Goal: Navigation & Orientation: Find specific page/section

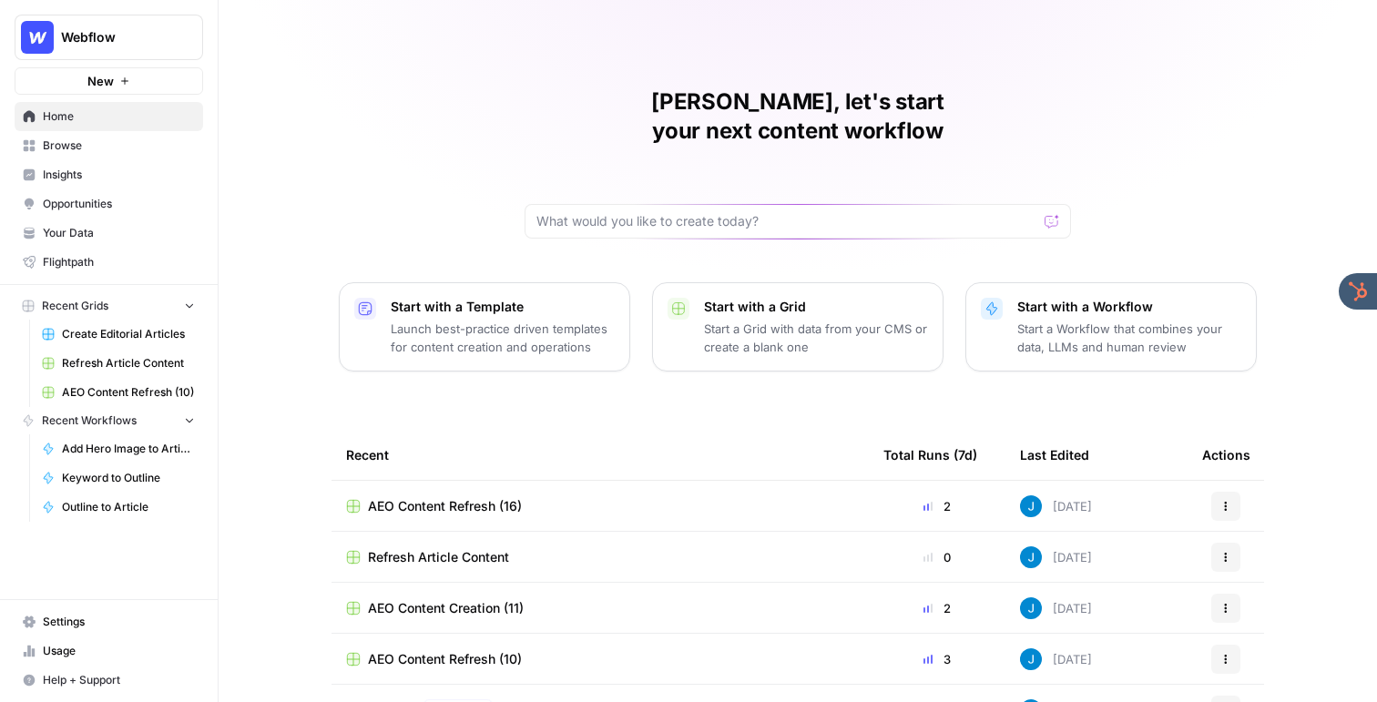
click at [127, 235] on span "Your Data" at bounding box center [119, 233] width 152 height 16
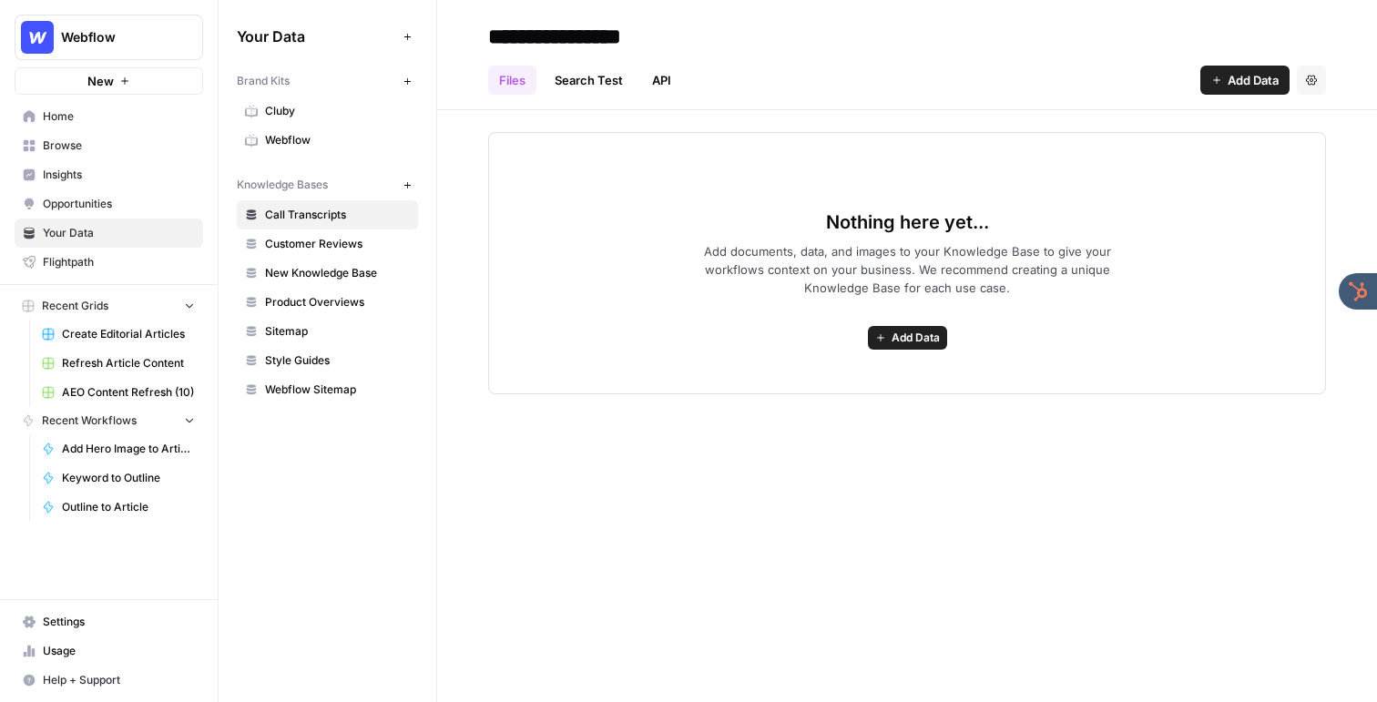
click at [323, 139] on span "Webflow" at bounding box center [337, 140] width 145 height 16
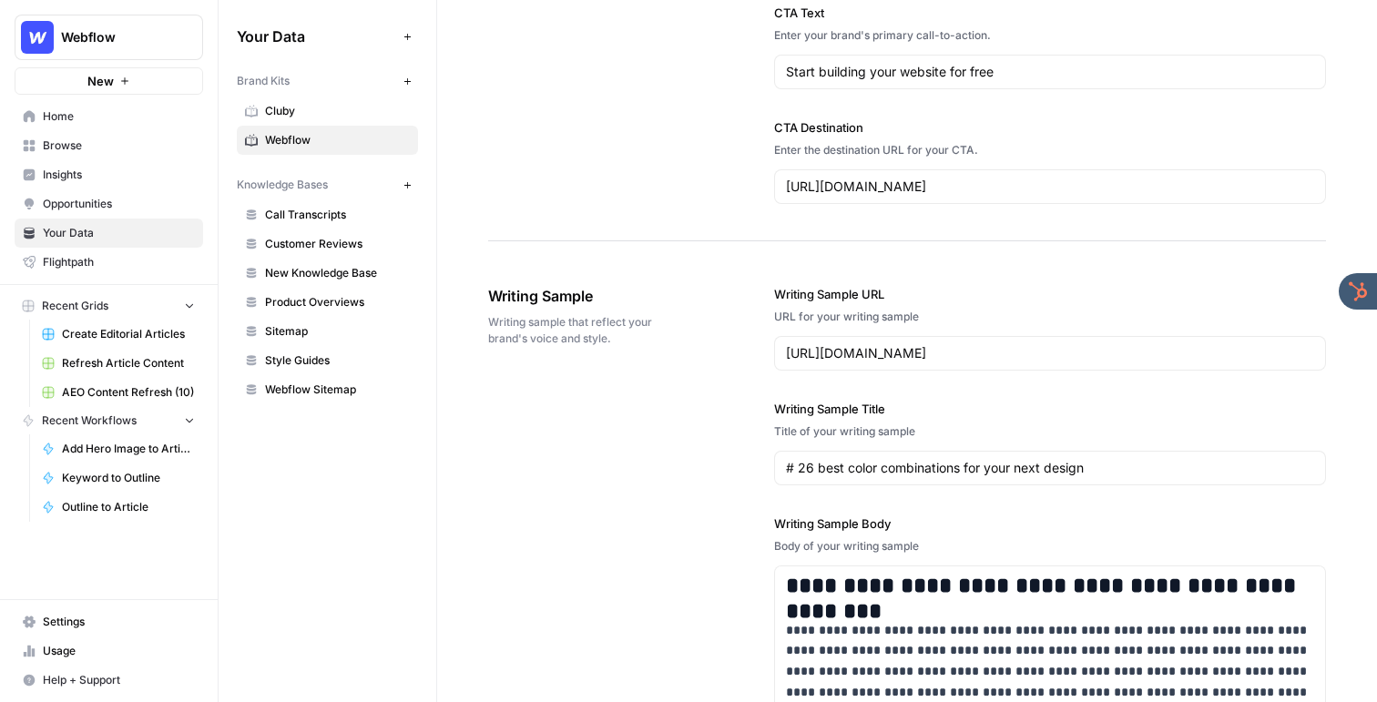
scroll to position [1854, 0]
click at [336, 330] on span "Sitemap" at bounding box center [337, 331] width 145 height 16
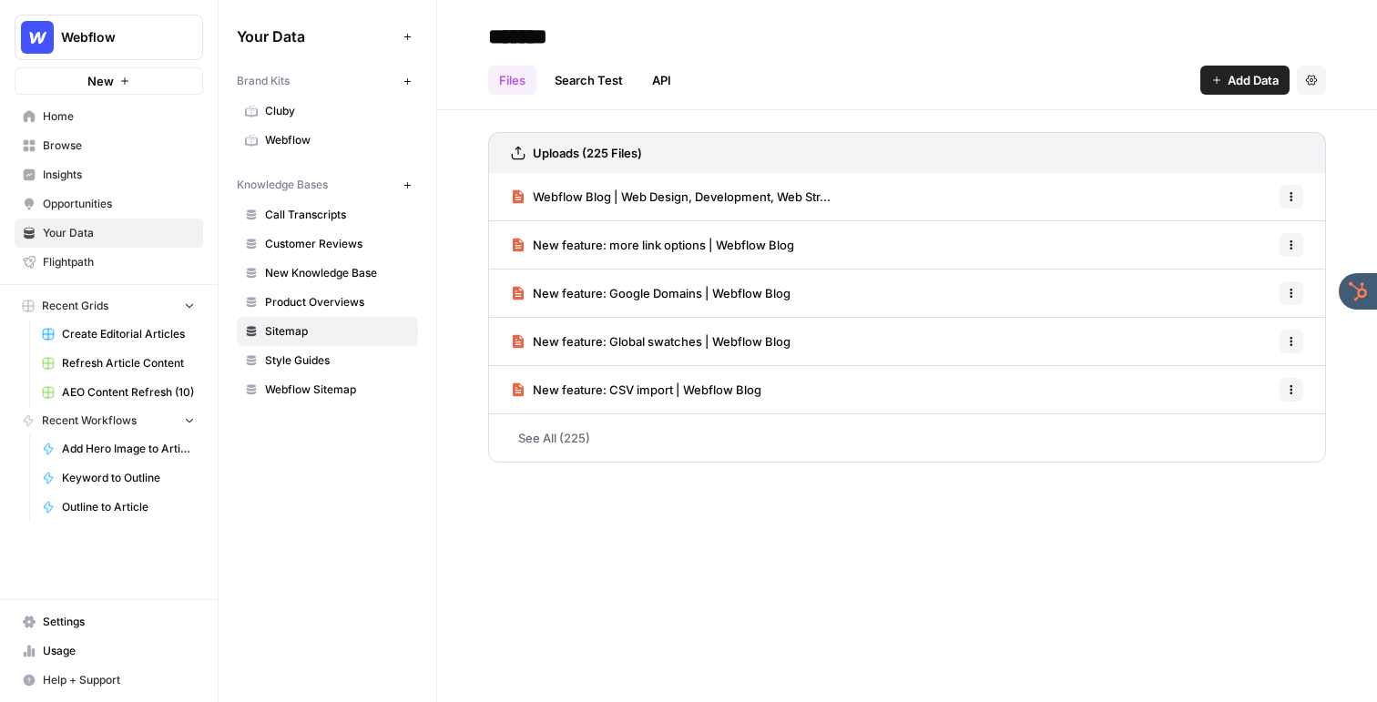
click at [58, 146] on span "Browse" at bounding box center [119, 145] width 152 height 16
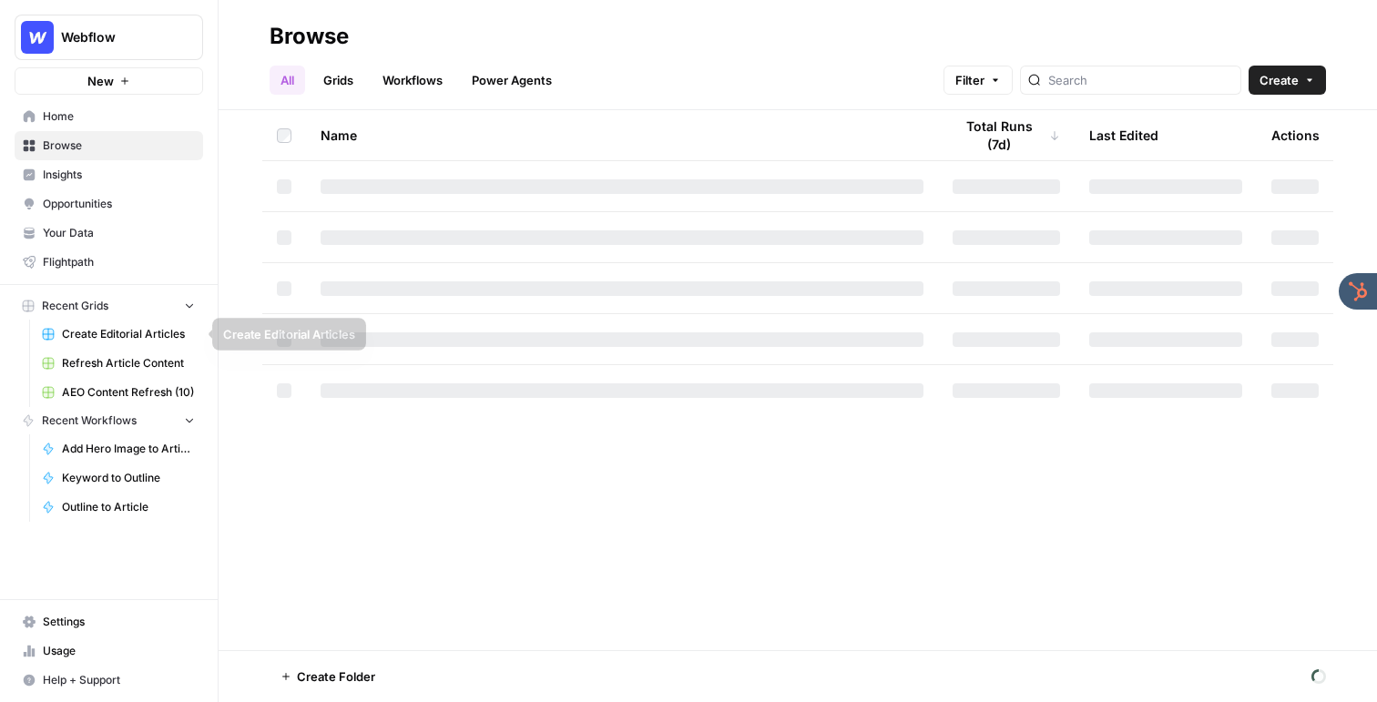
click at [124, 326] on span "Create Editorial Articles" at bounding box center [128, 334] width 133 height 16
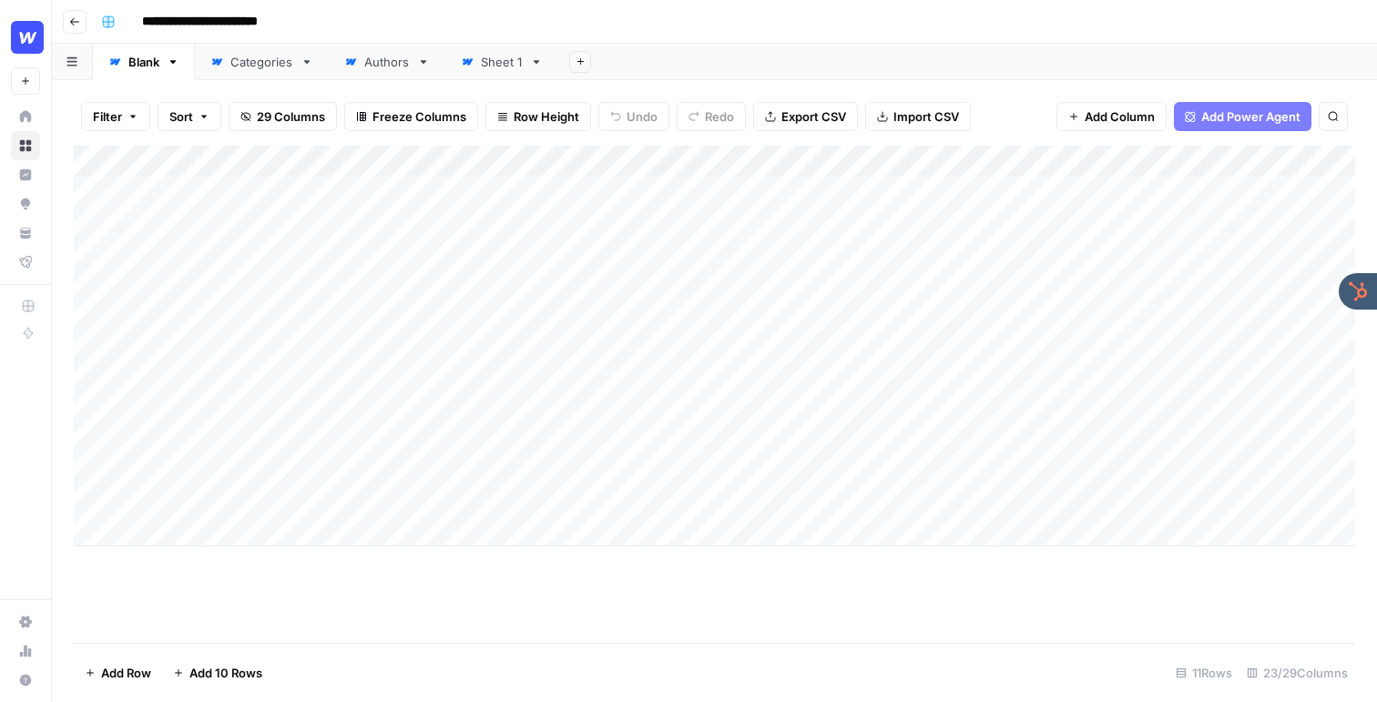
click at [844, 165] on div "Add Column" at bounding box center [714, 346] width 1281 height 401
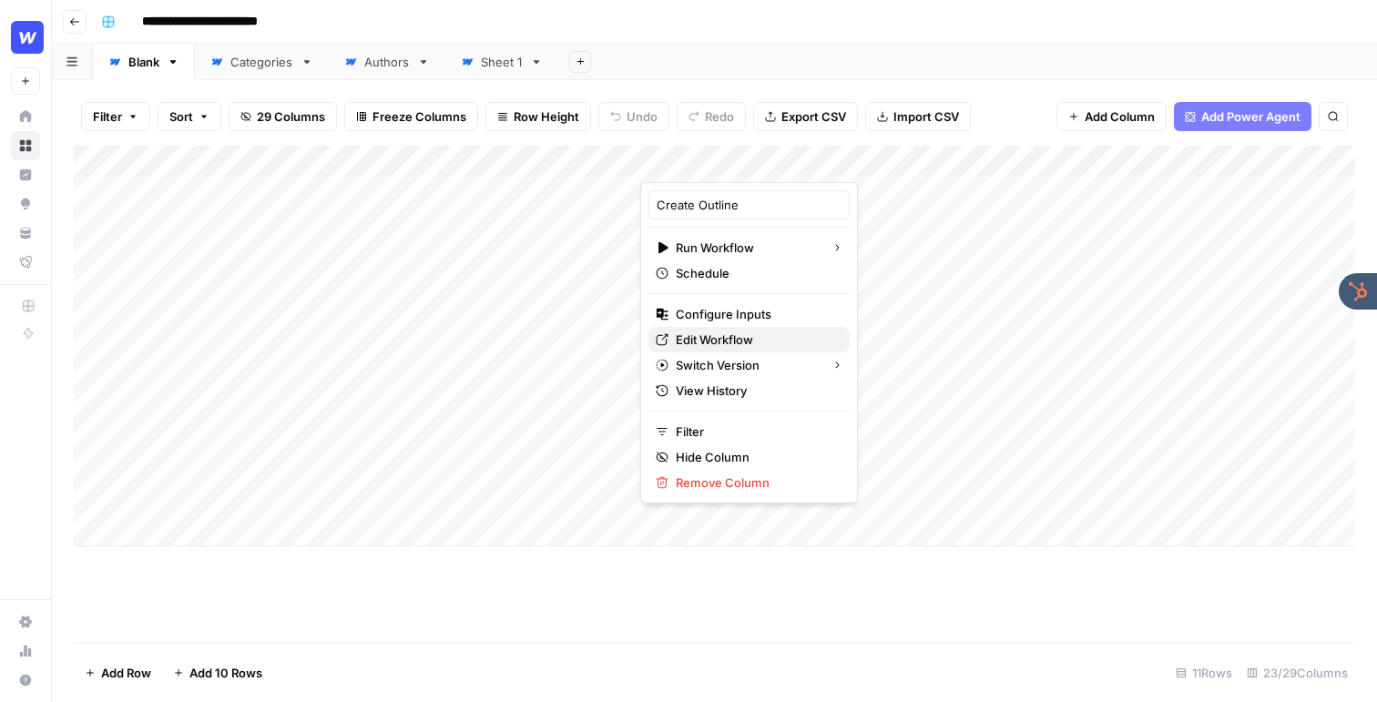
click at [744, 343] on span "Edit Workflow" at bounding box center [755, 339] width 159 height 18
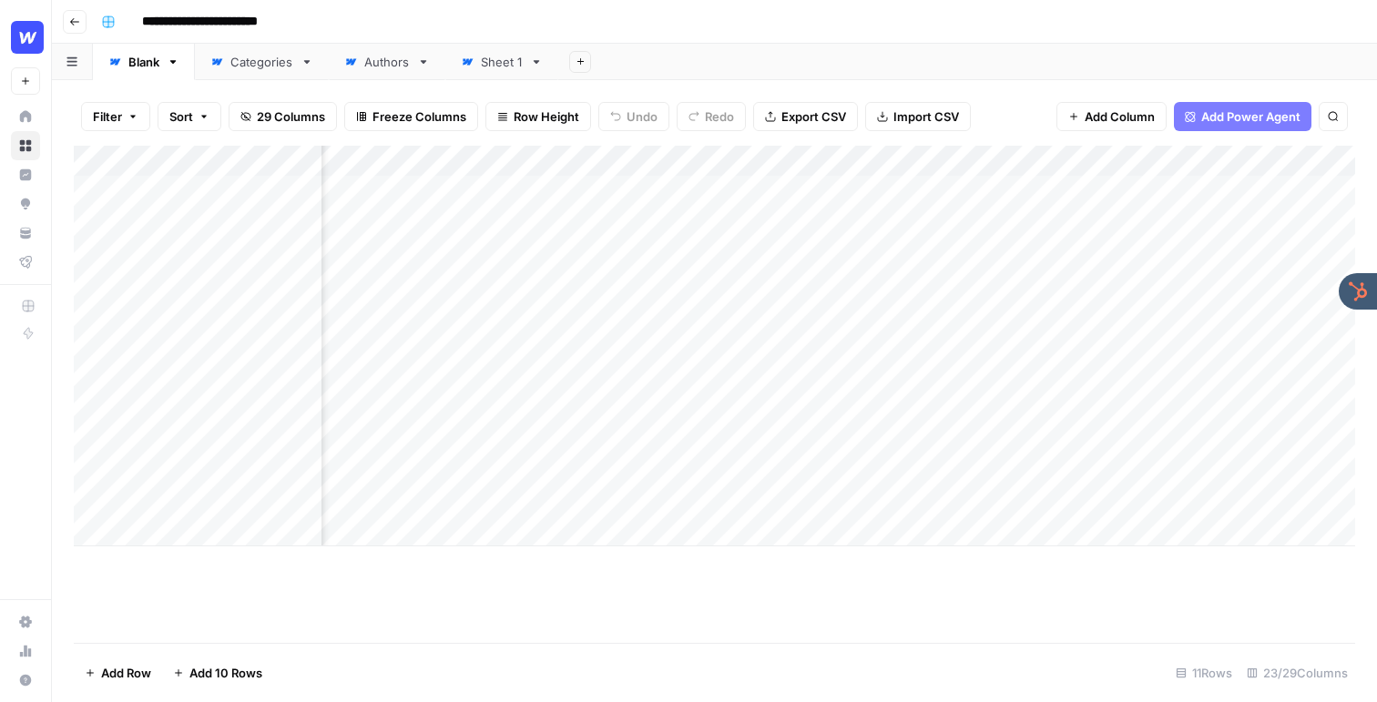
scroll to position [0, 2835]
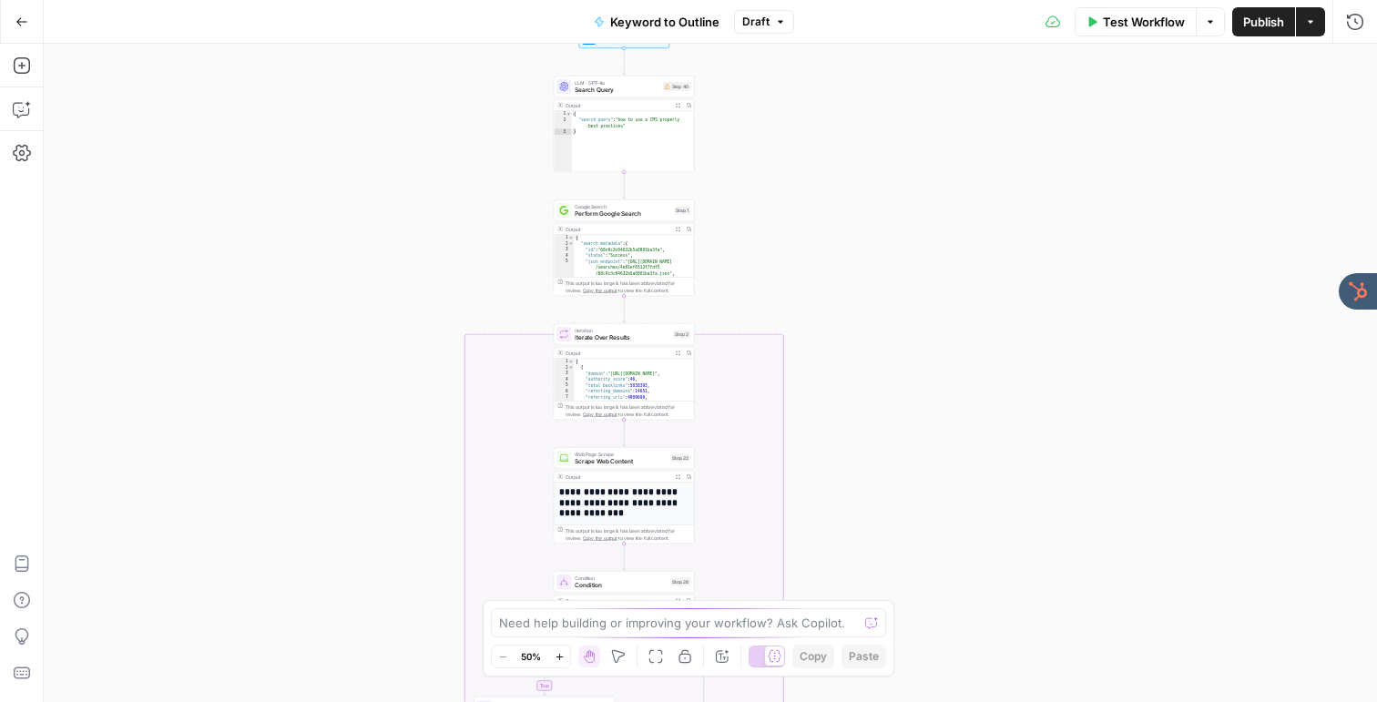
click at [519, 200] on div "true false Workflow Set Inputs Inputs LLM · GPT-4o Search Query Step 40 Output …" at bounding box center [710, 373] width 1333 height 658
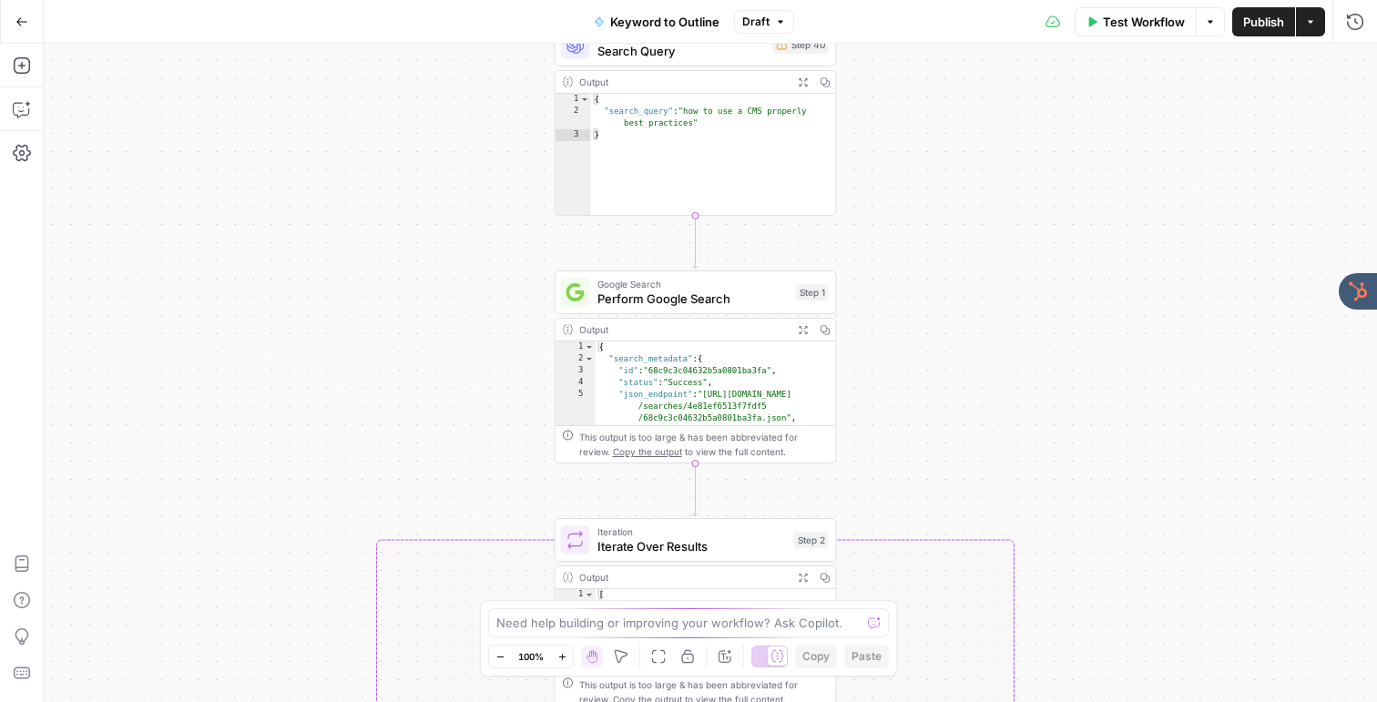
drag, startPoint x: 508, startPoint y: 199, endPoint x: 464, endPoint y: 278, distance: 89.7
click at [464, 278] on div "true false Workflow Set Inputs Inputs LLM · GPT-4o Search Query Step 40 Output …" at bounding box center [710, 373] width 1333 height 658
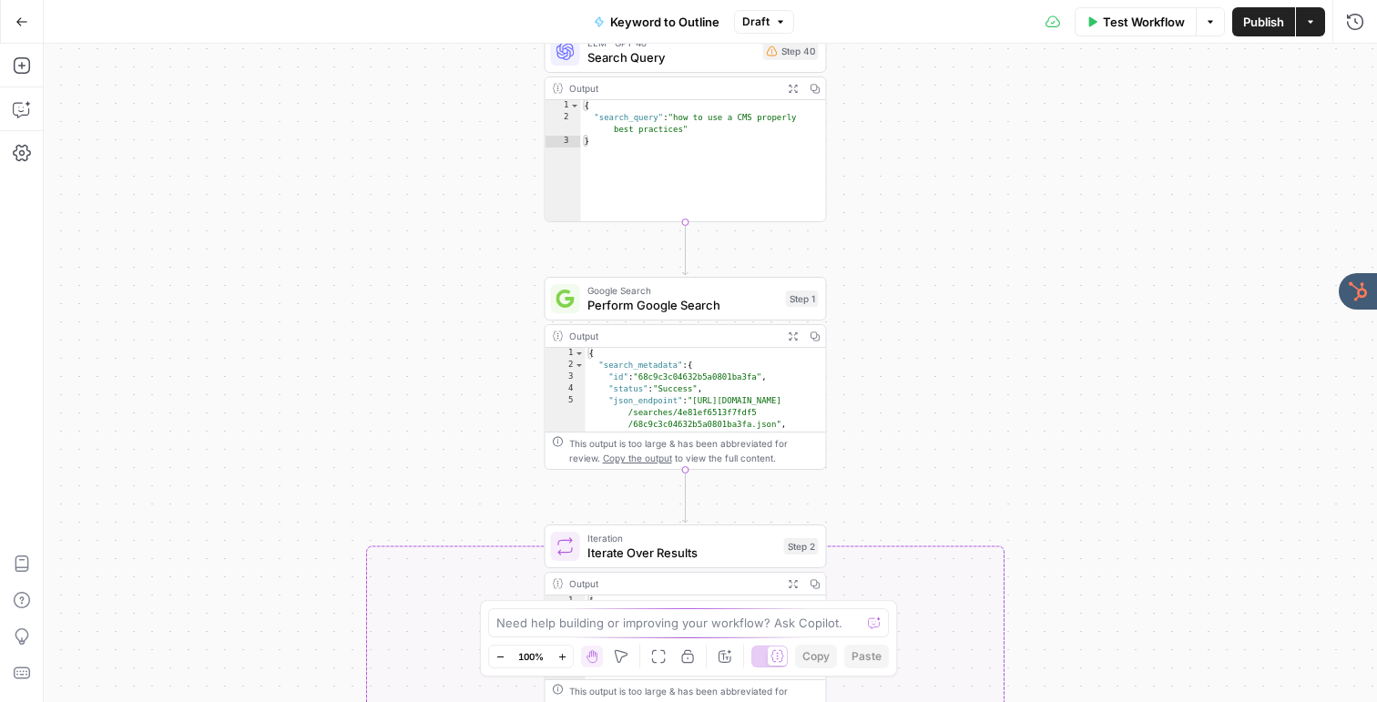
click at [464, 278] on div "true false Workflow Set Inputs Inputs LLM · GPT-4o Search Query Step 40 Output …" at bounding box center [710, 373] width 1333 height 658
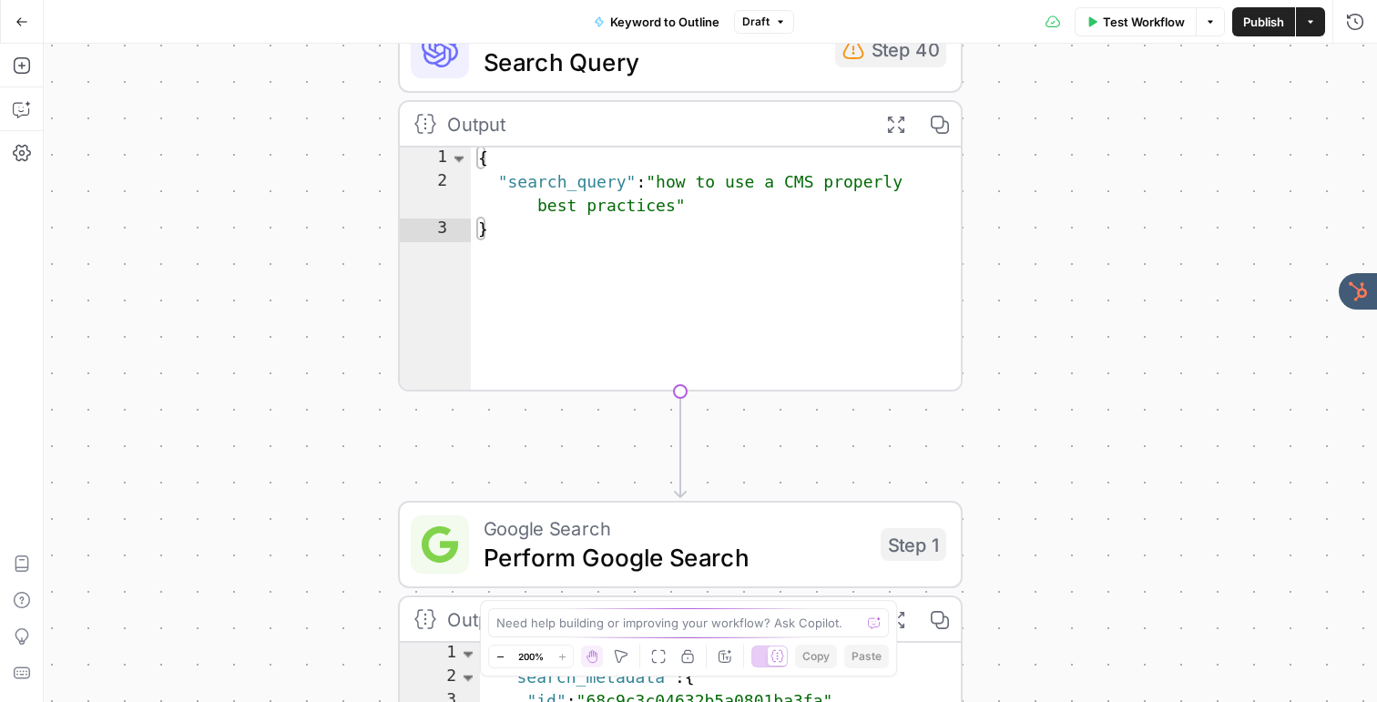
drag, startPoint x: 484, startPoint y: 272, endPoint x: 259, endPoint y: 503, distance: 322.5
click at [259, 503] on div "true false Workflow Set Inputs Inputs LLM · GPT-4o Search Query Step 40 Output …" at bounding box center [710, 373] width 1333 height 658
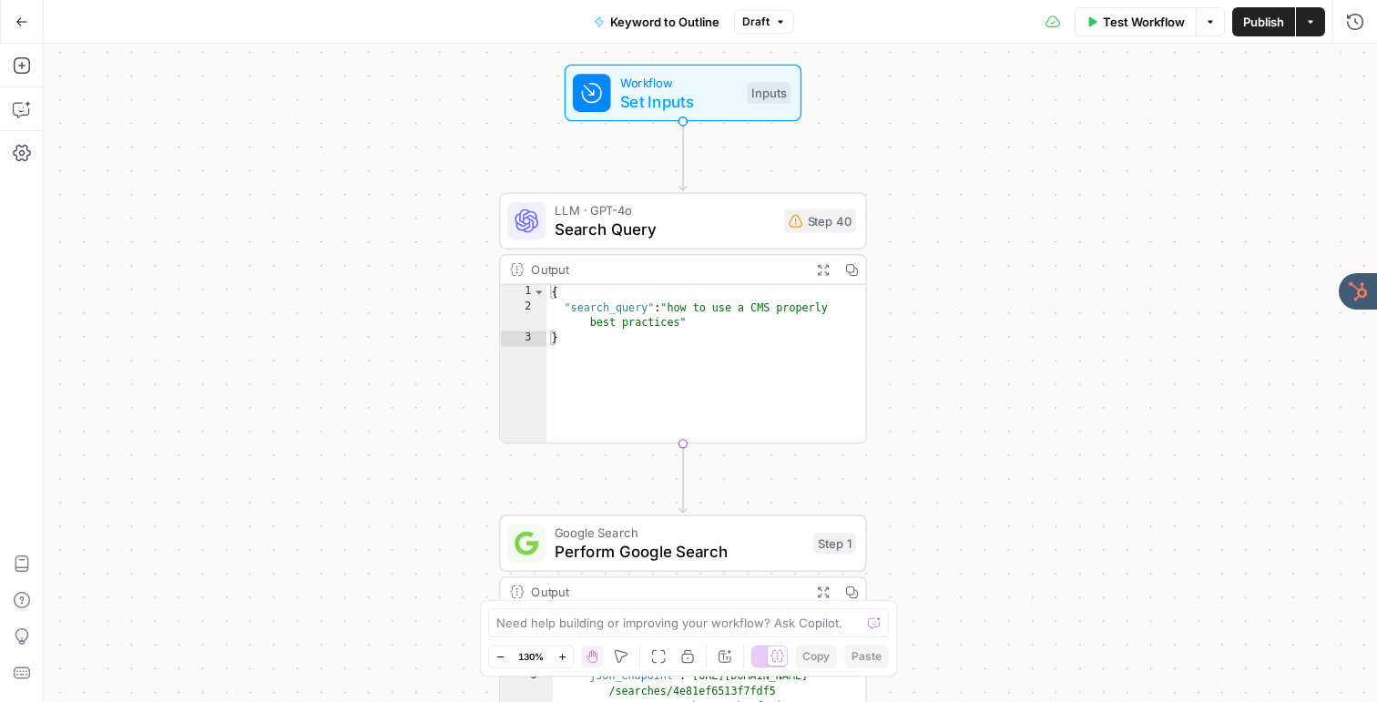
drag, startPoint x: 274, startPoint y: 464, endPoint x: 423, endPoint y: 468, distance: 149.4
click at [423, 468] on div "true false Workflow Set Inputs Inputs LLM · GPT-4o Search Query Step 40 Output …" at bounding box center [710, 373] width 1333 height 658
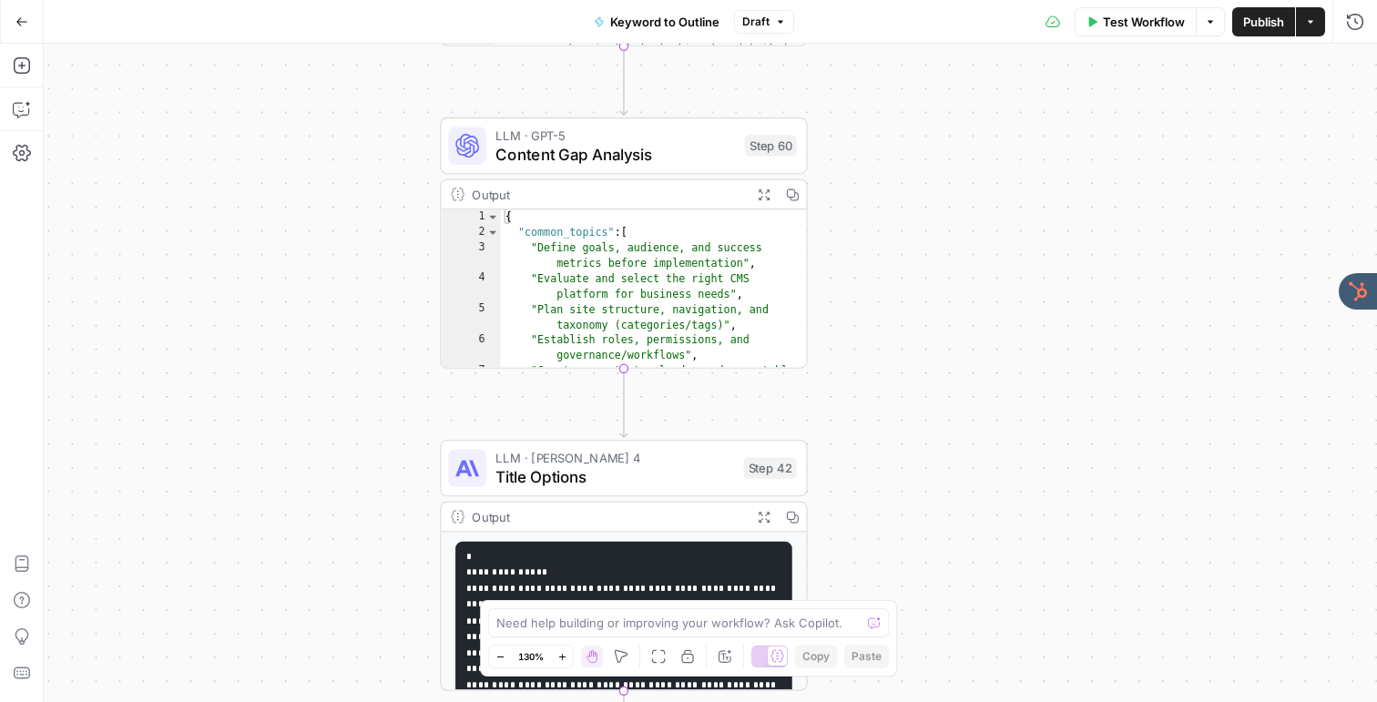
click at [545, 156] on span "Content Gap Analysis" at bounding box center [614, 154] width 239 height 24
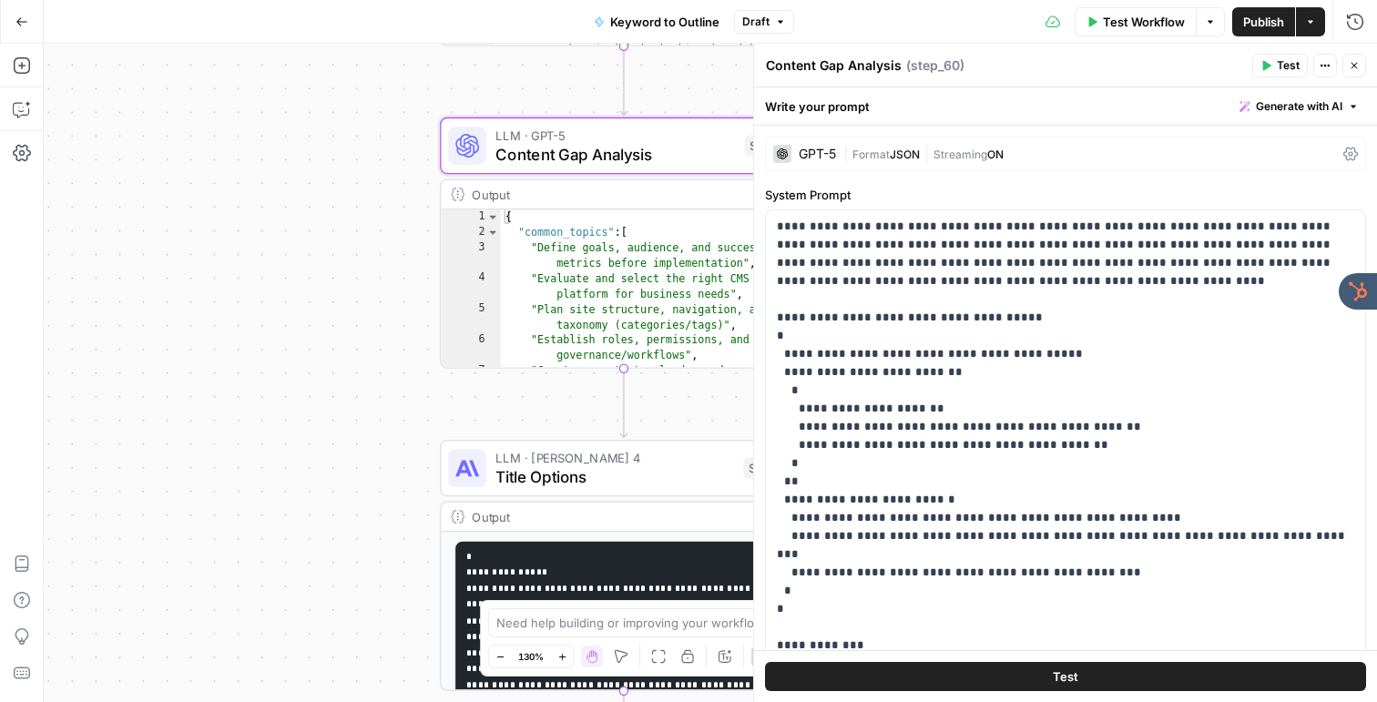
click at [824, 158] on div "GPT-5" at bounding box center [816, 153] width 37 height 13
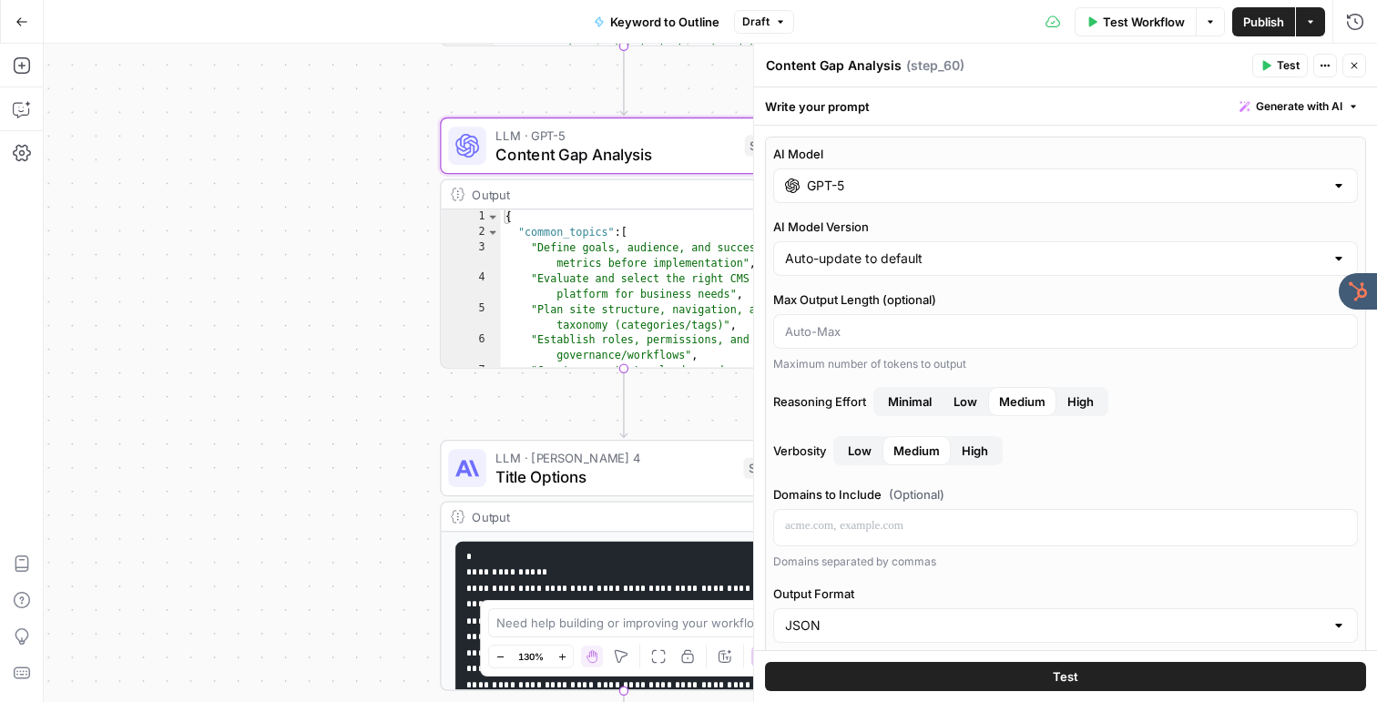
click at [825, 206] on div "AI Model GPT-5 AI Model Version Auto-update to default Max Output Length (optio…" at bounding box center [1065, 584] width 601 height 895
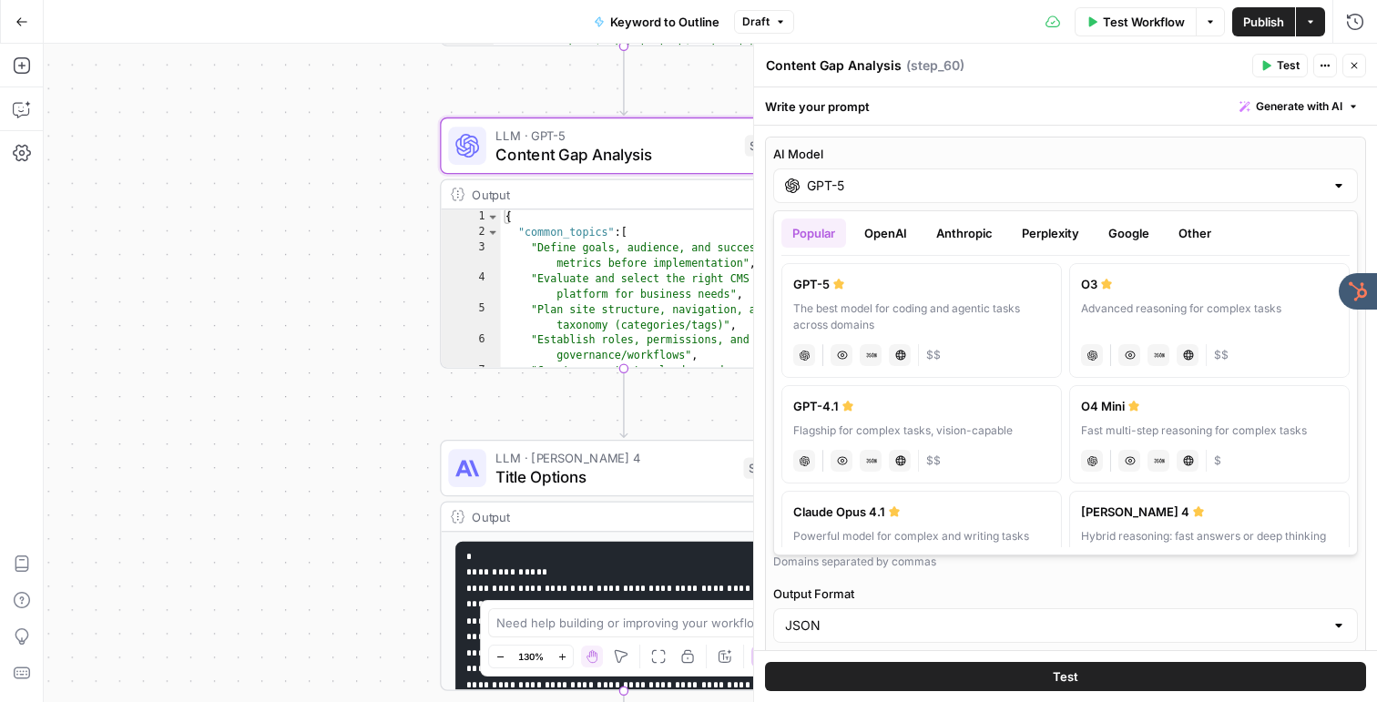
click at [832, 183] on input "GPT-5" at bounding box center [1065, 186] width 517 height 18
click at [892, 230] on button "OpenAI" at bounding box center [885, 233] width 65 height 29
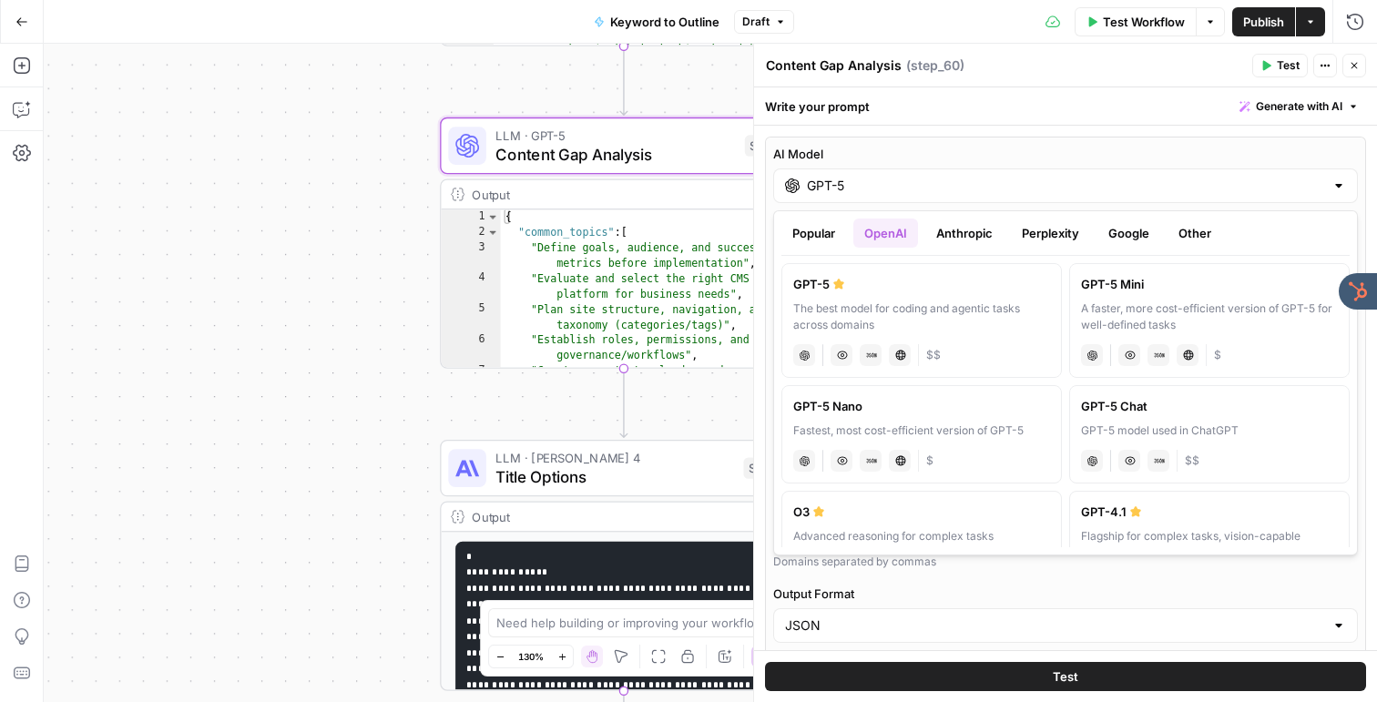
click at [945, 229] on button "Anthropic" at bounding box center [964, 233] width 78 height 29
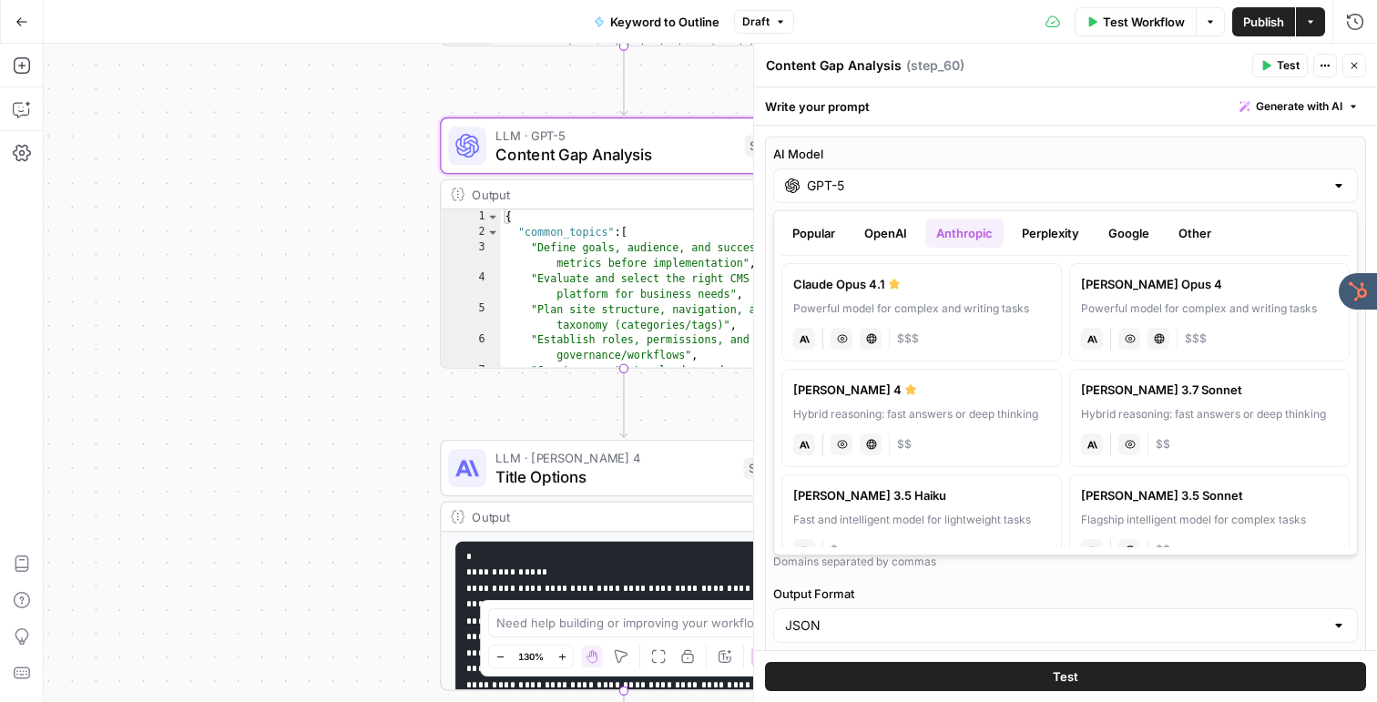
click at [897, 229] on button "OpenAI" at bounding box center [885, 233] width 65 height 29
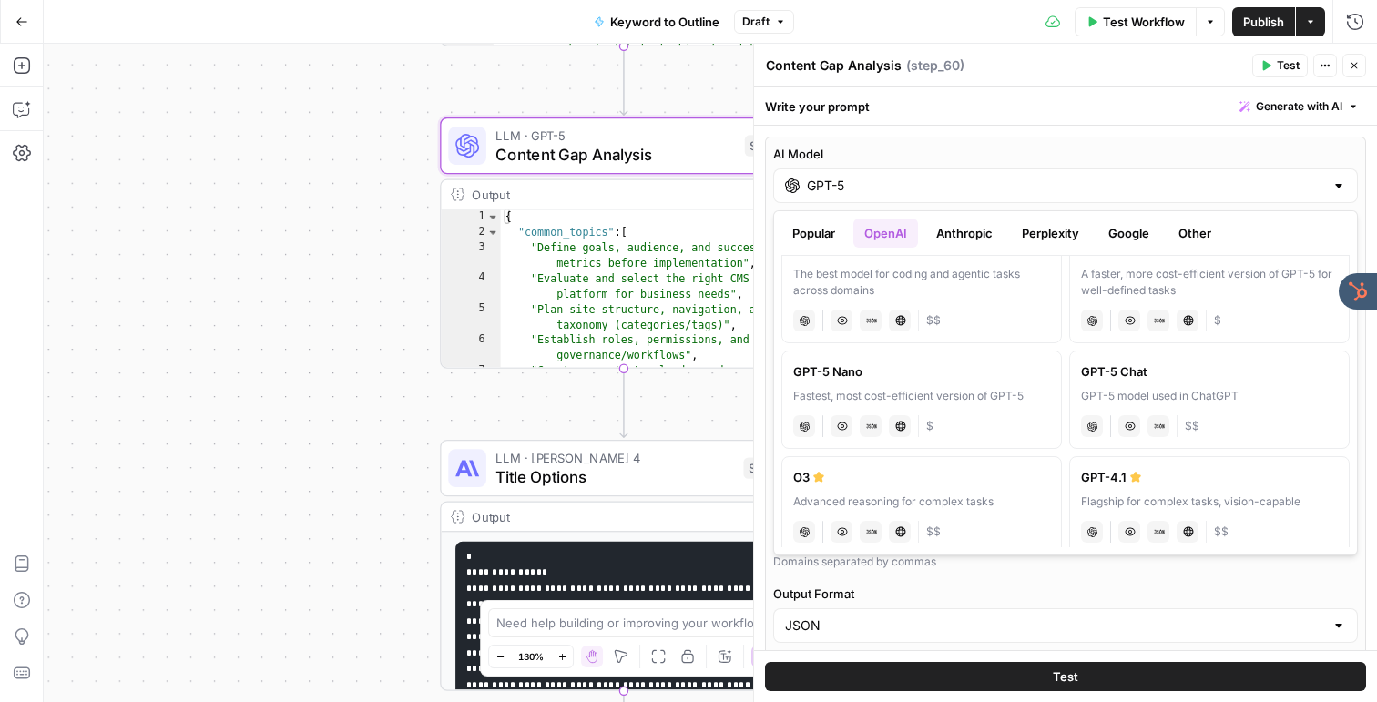
scroll to position [57, 0]
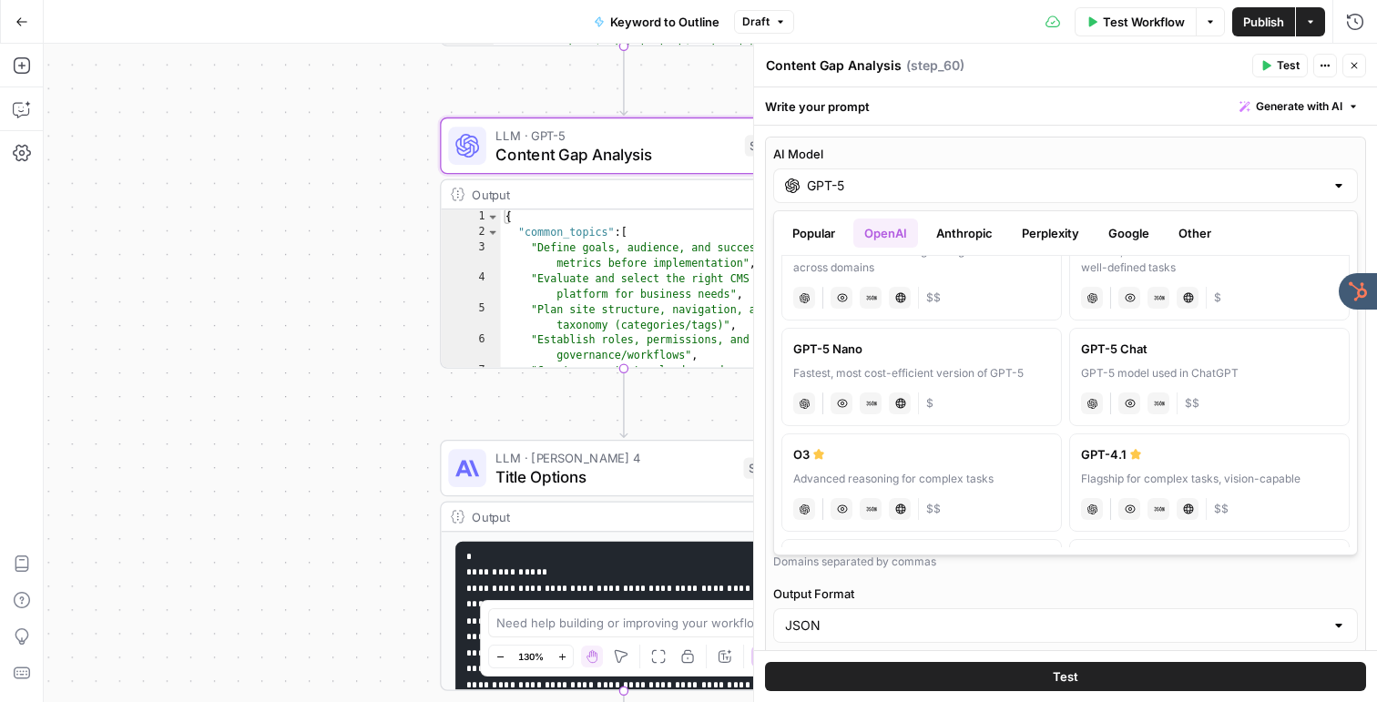
click at [1042, 240] on button "Perplexity" at bounding box center [1050, 233] width 79 height 29
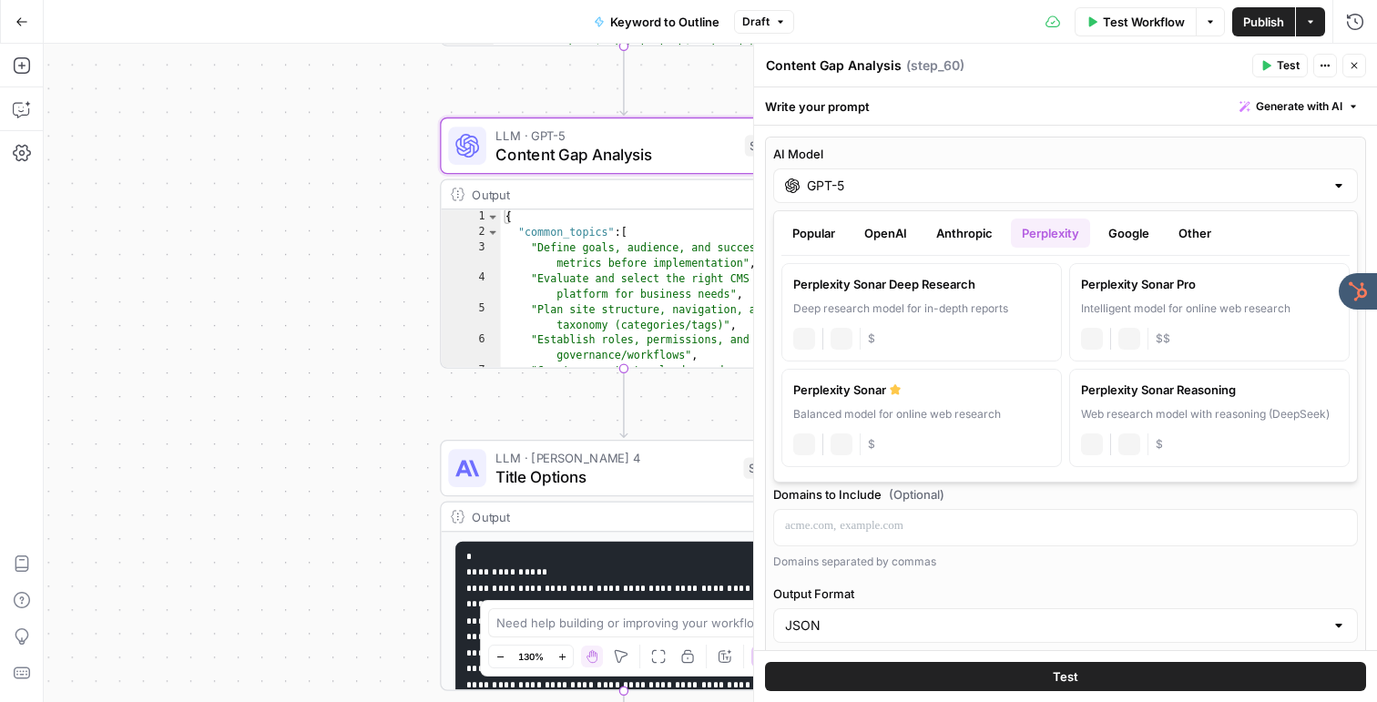
scroll to position [0, 0]
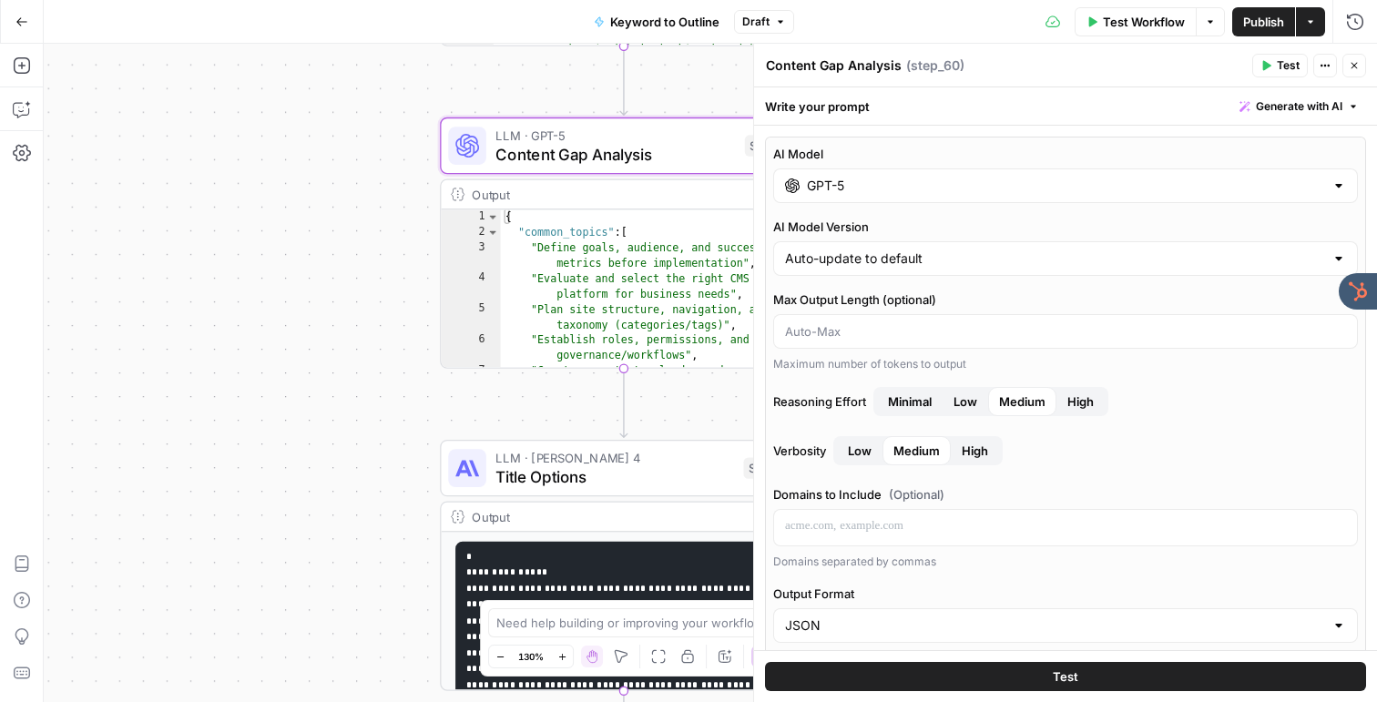
click at [1352, 62] on icon "button" at bounding box center [1353, 65] width 11 height 11
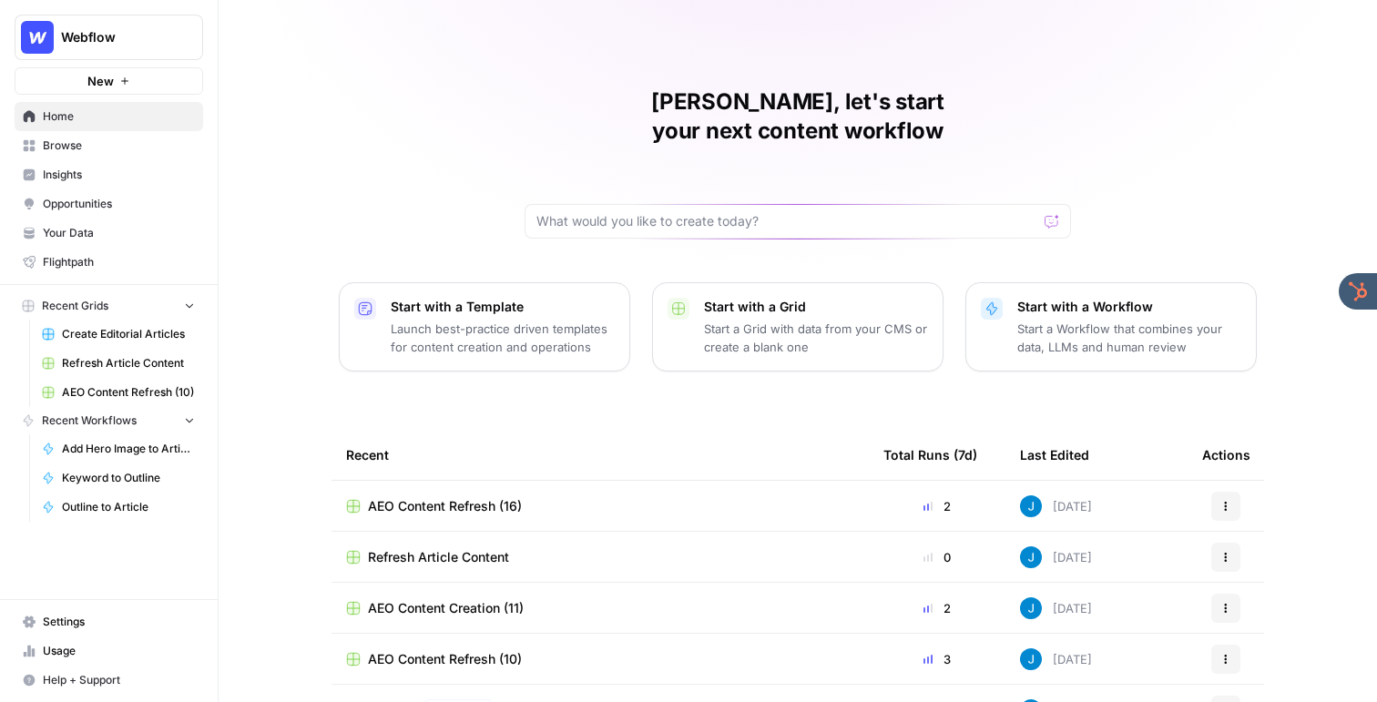
click at [104, 169] on span "Insights" at bounding box center [119, 175] width 152 height 16
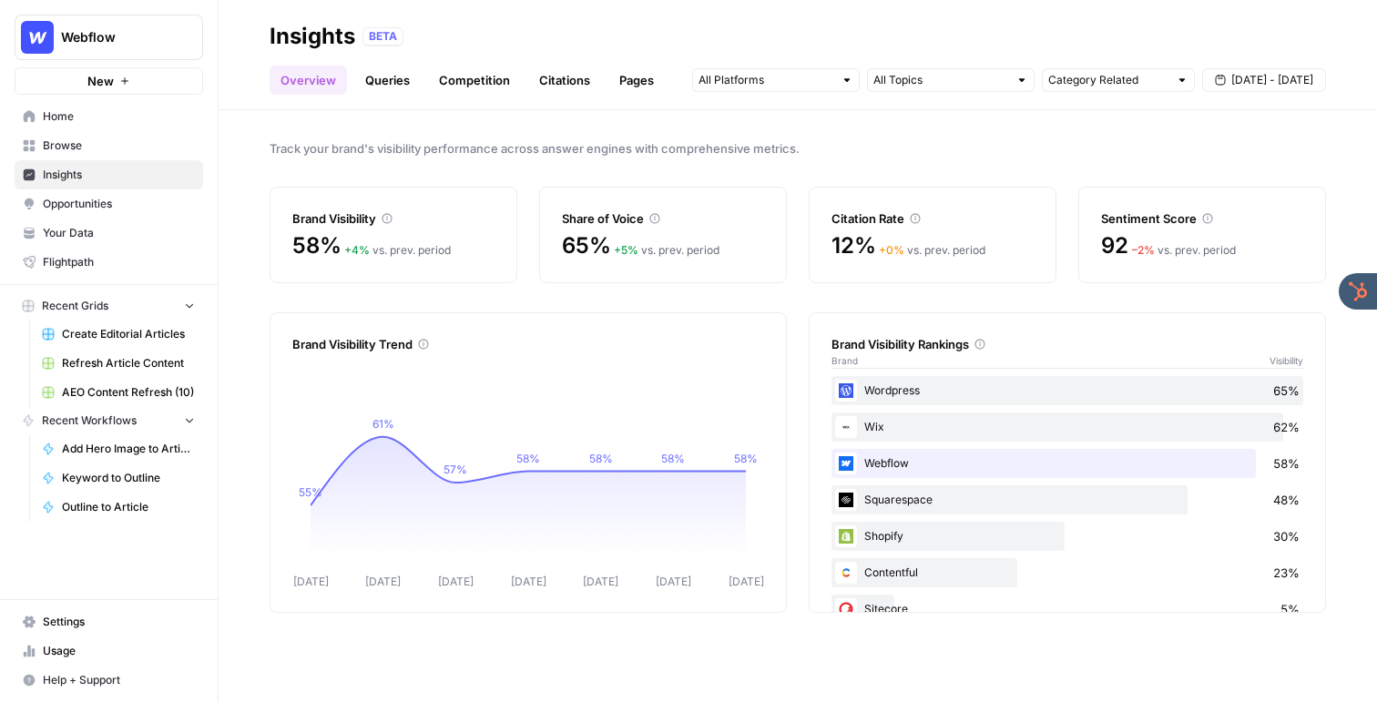
click at [402, 80] on link "Queries" at bounding box center [387, 80] width 66 height 29
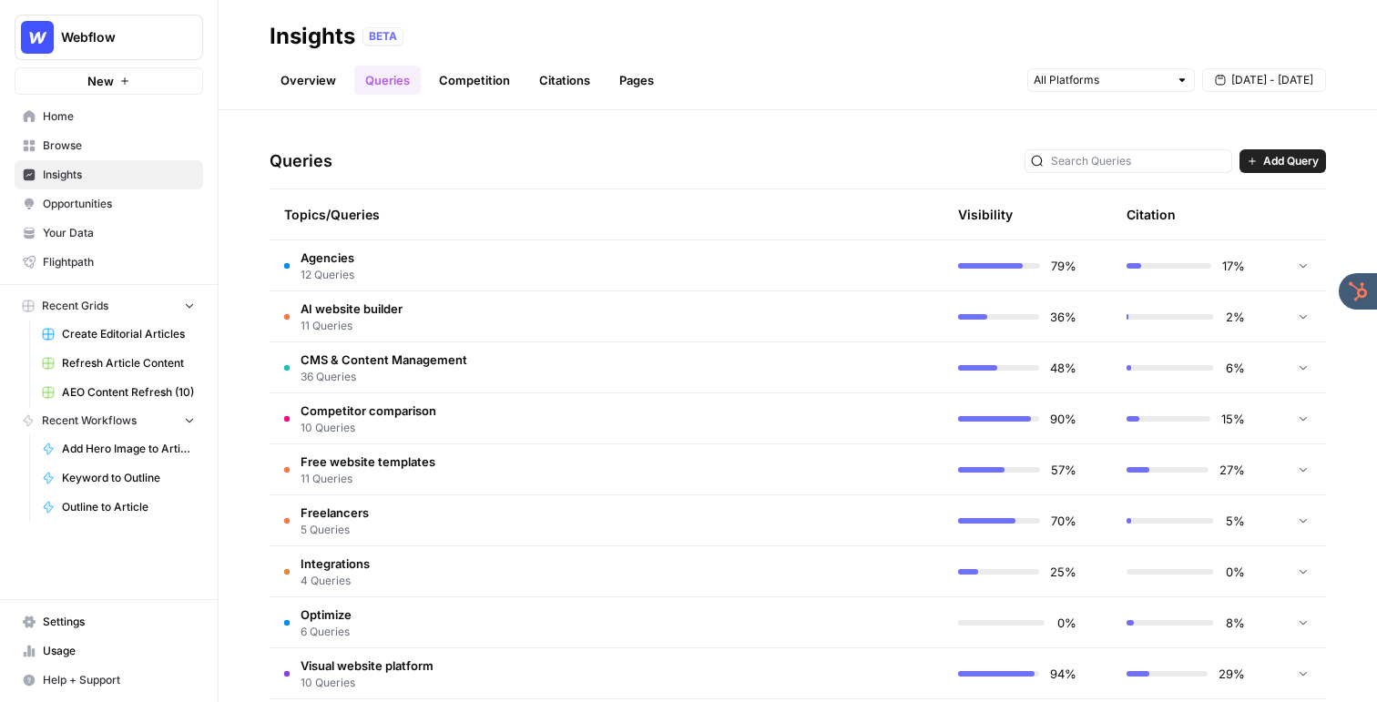
scroll to position [347, 0]
click at [455, 386] on td "CMS & Content Management 36 Queries" at bounding box center [519, 366] width 501 height 50
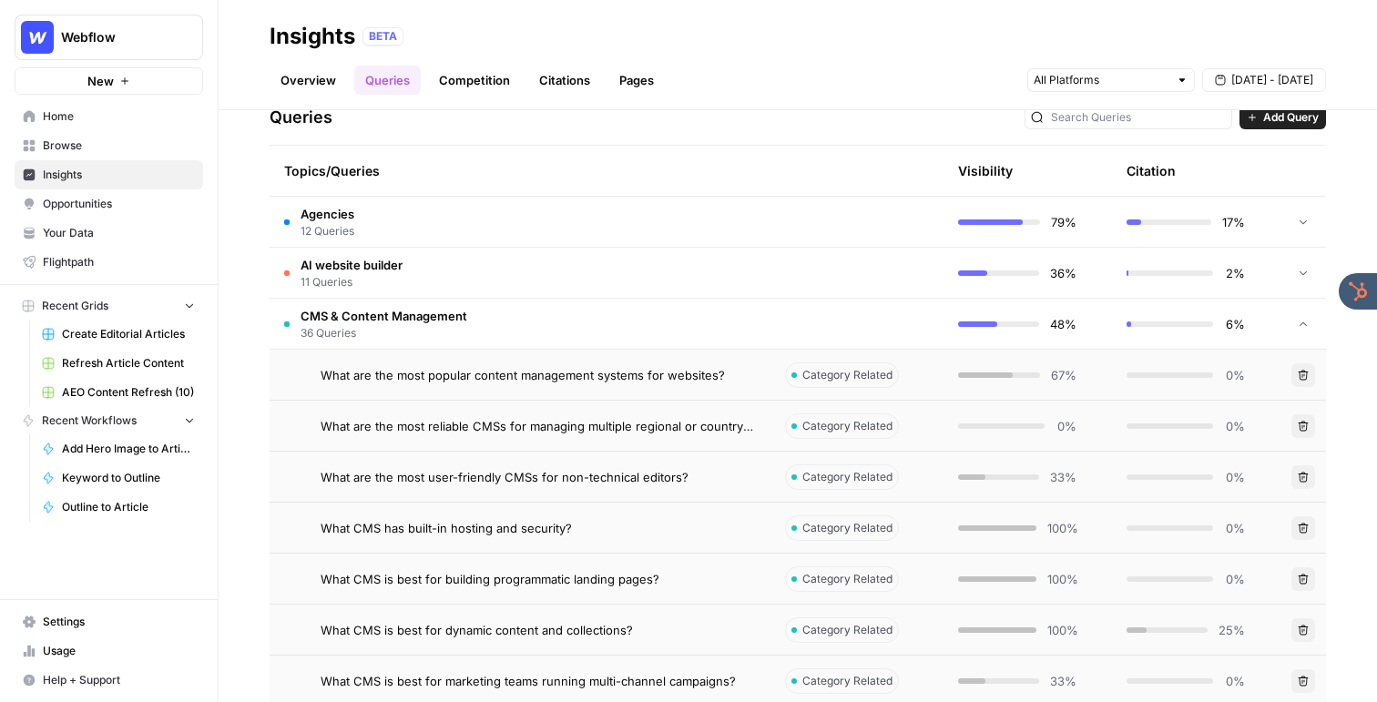
scroll to position [384, 0]
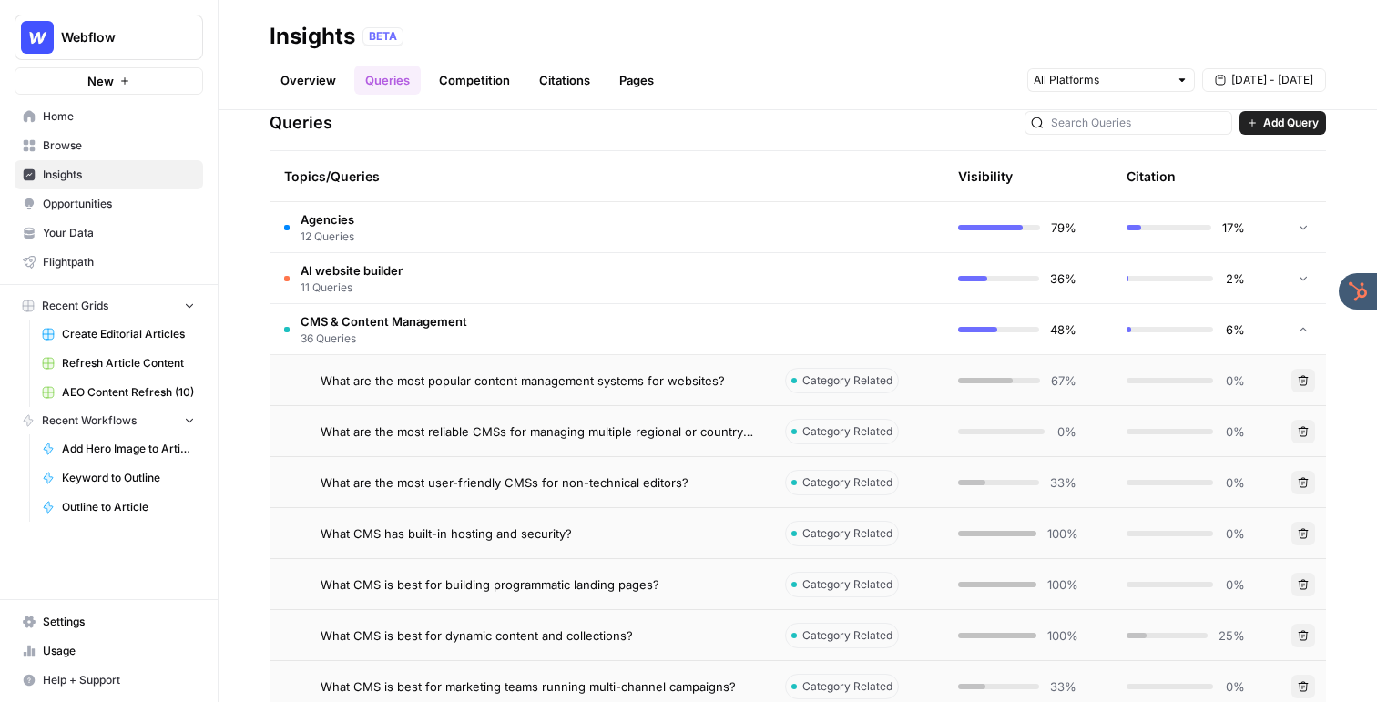
click at [455, 386] on span "What are the most popular content management systems for websites?" at bounding box center [522, 380] width 404 height 18
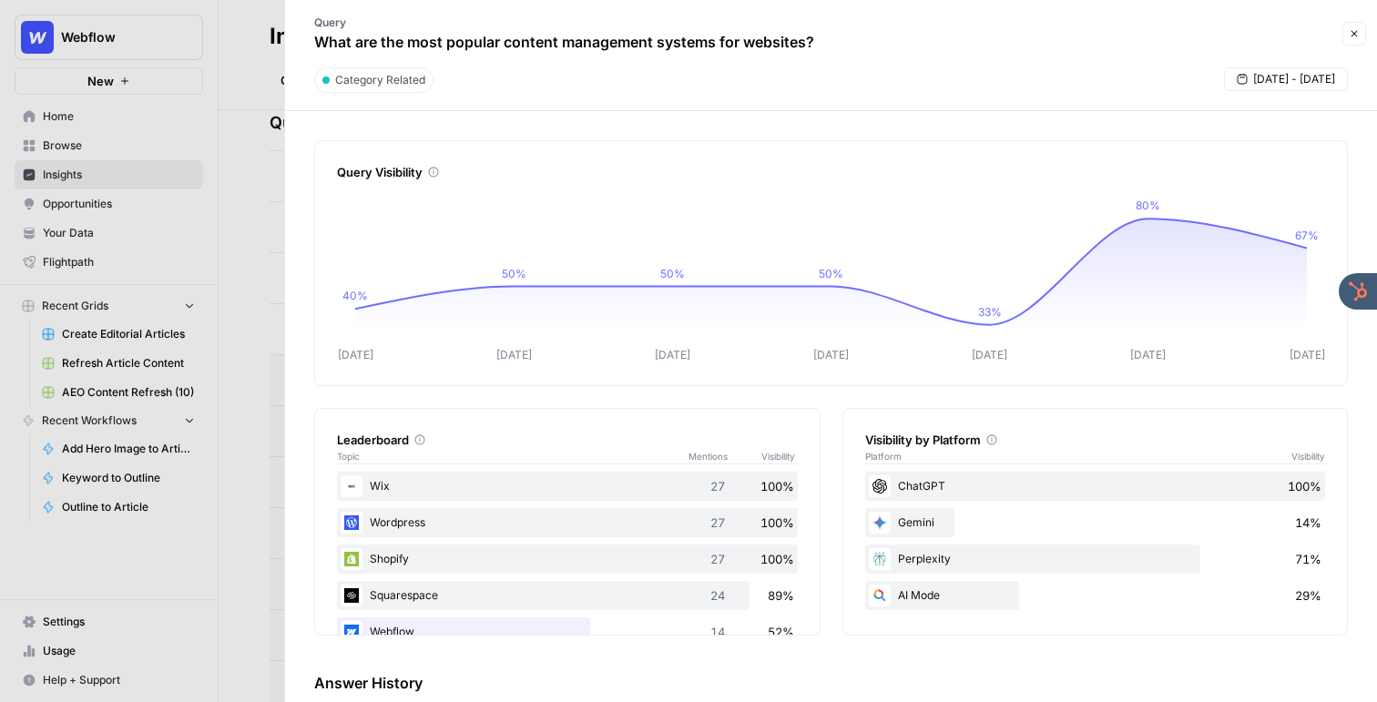
click at [229, 329] on div at bounding box center [688, 351] width 1377 height 702
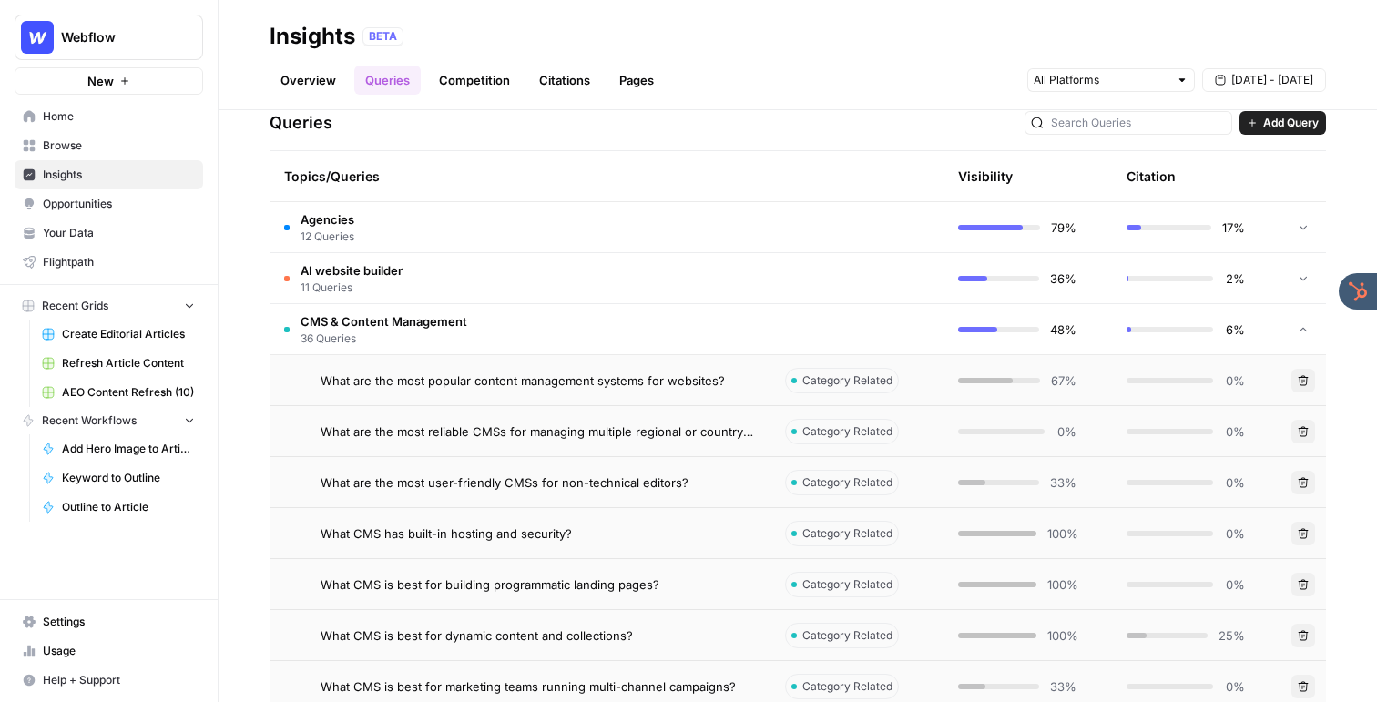
click at [117, 267] on span "Flightpath" at bounding box center [119, 262] width 152 height 16
